Goal: Task Accomplishment & Management: Use online tool/utility

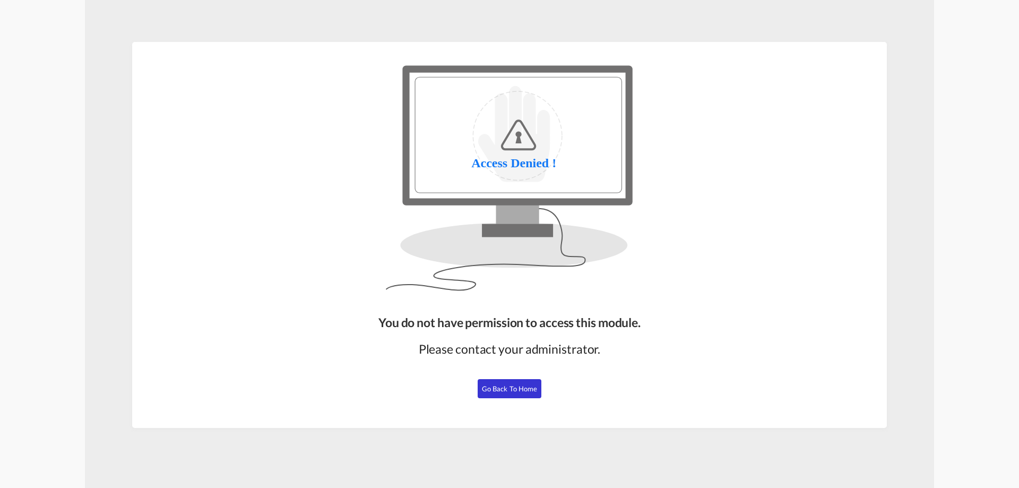
click at [519, 393] on button "Go Back to Home" at bounding box center [510, 388] width 64 height 19
